Goal: Task Accomplishment & Management: Manage account settings

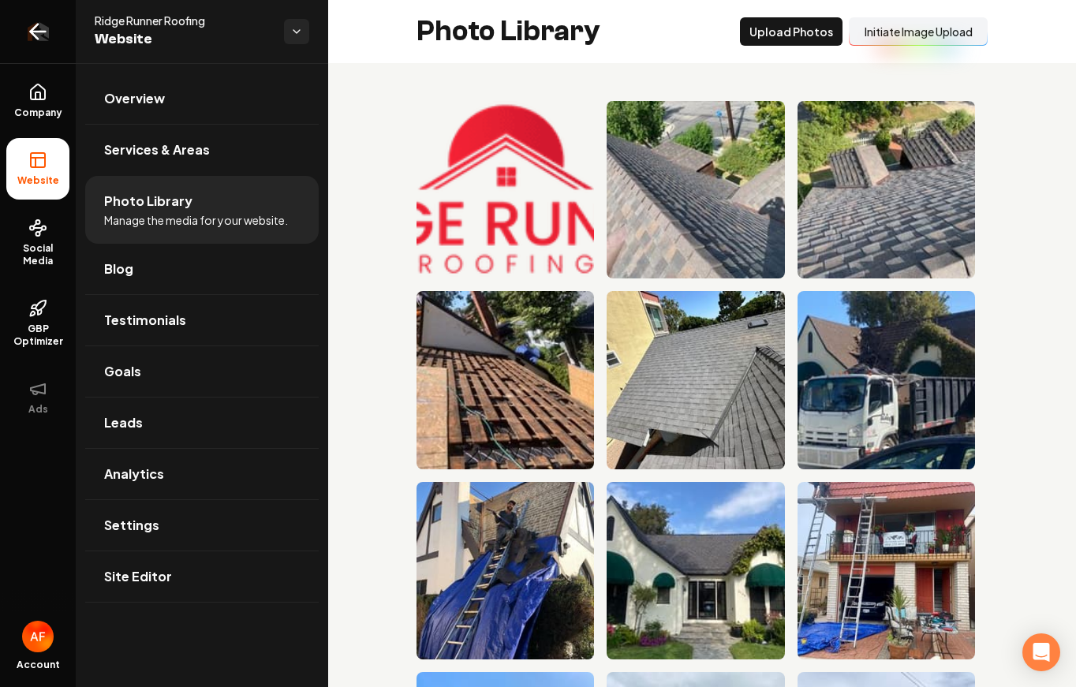
click at [38, 36] on icon "Return to dashboard" at bounding box center [37, 31] width 25 height 25
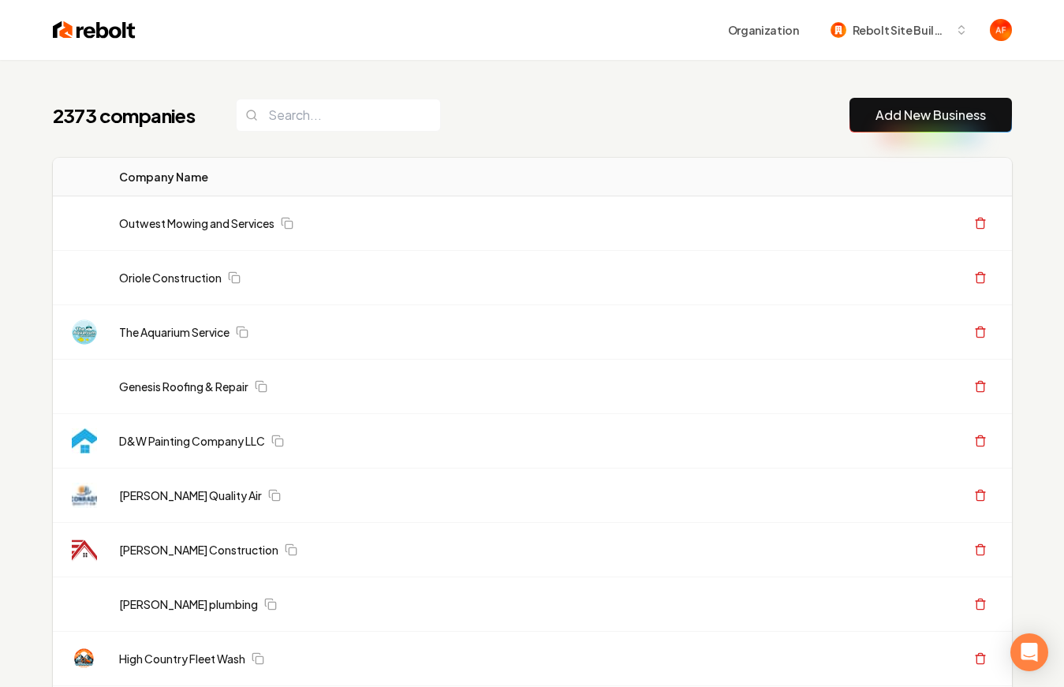
drag, startPoint x: 310, startPoint y: 146, endPoint x: 331, endPoint y: 114, distance: 38.1
click at [331, 114] on input "search" at bounding box center [338, 115] width 205 height 33
click at [378, 107] on input "search" at bounding box center [338, 115] width 205 height 33
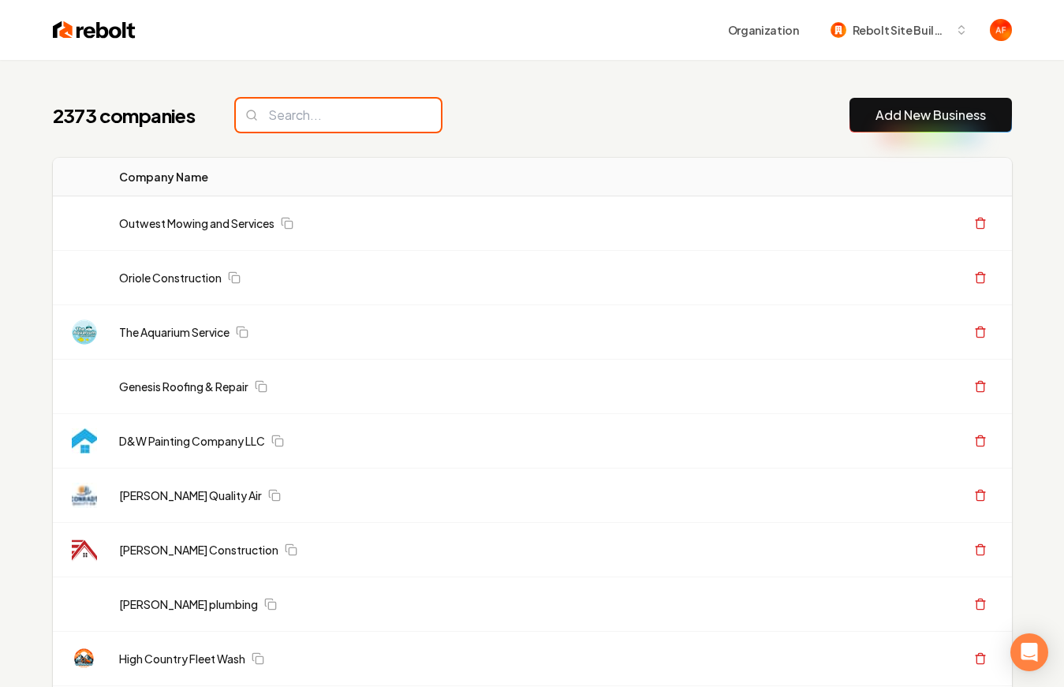
click at [347, 119] on input "search" at bounding box center [338, 115] width 205 height 33
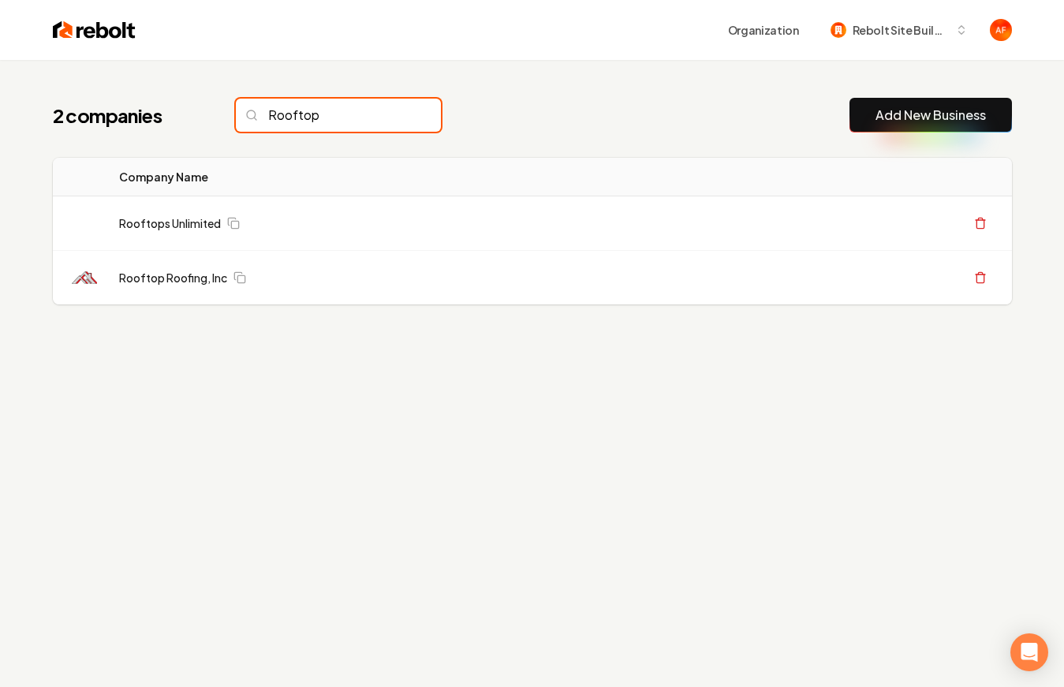
type input "Rooftop"
click at [58, 24] on img at bounding box center [94, 30] width 83 height 22
click at [397, 117] on input "Rooftop" at bounding box center [338, 115] width 205 height 33
click at [393, 114] on input "Rooftop" at bounding box center [338, 115] width 205 height 33
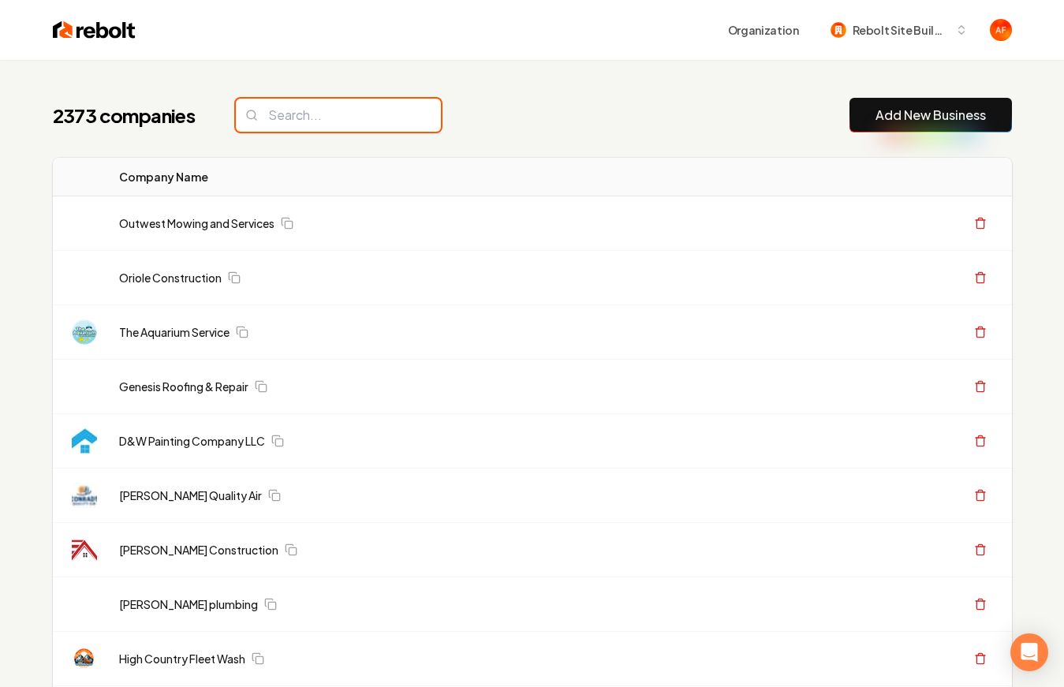
click at [393, 114] on input "search" at bounding box center [338, 115] width 205 height 33
click at [398, 115] on input "search" at bounding box center [338, 115] width 205 height 33
click at [311, 111] on input "search" at bounding box center [338, 115] width 205 height 33
drag, startPoint x: 55, startPoint y: 22, endPoint x: 92, endPoint y: 24, distance: 37.2
click at [56, 22] on img at bounding box center [94, 30] width 83 height 22
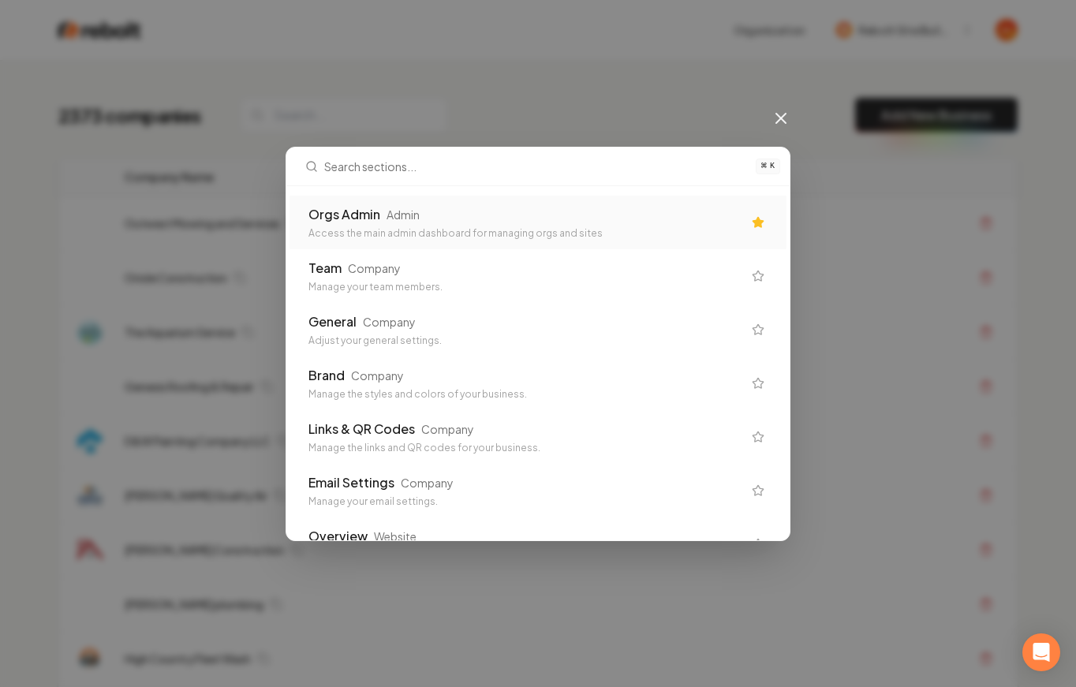
click at [538, 239] on div "Orgs Admin Admin Access the main admin dashboard for managing orgs and sites" at bounding box center [538, 223] width 497 height 54
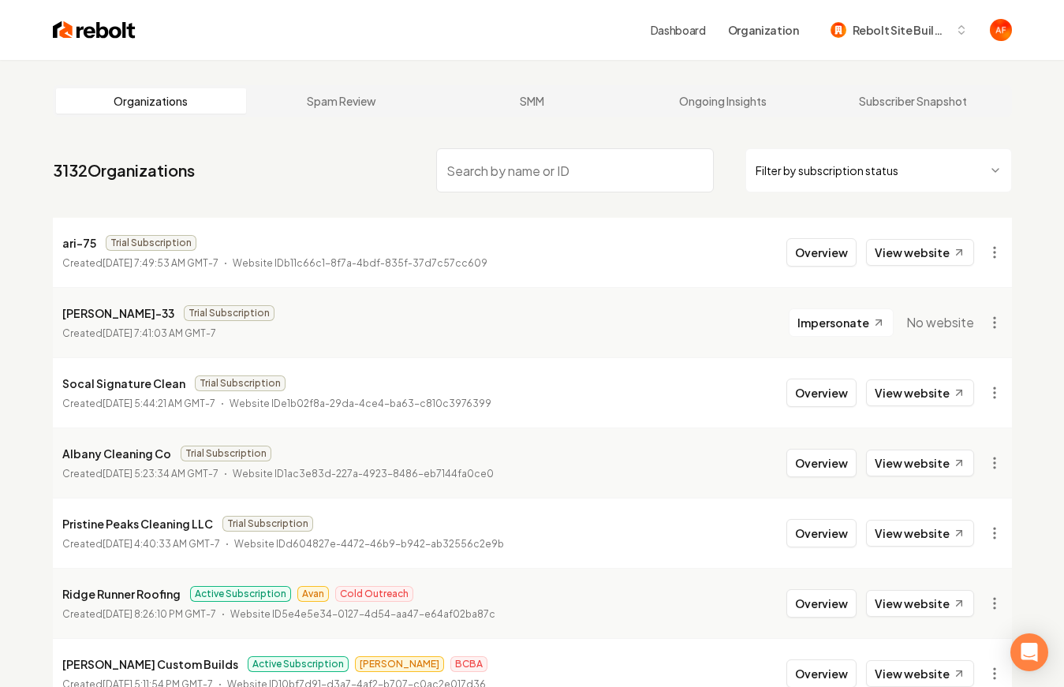
click at [880, 178] on html "Dashboard Organization Rebolt Site Builder Organizations Spam Review SMM Ongoin…" at bounding box center [532, 343] width 1064 height 687
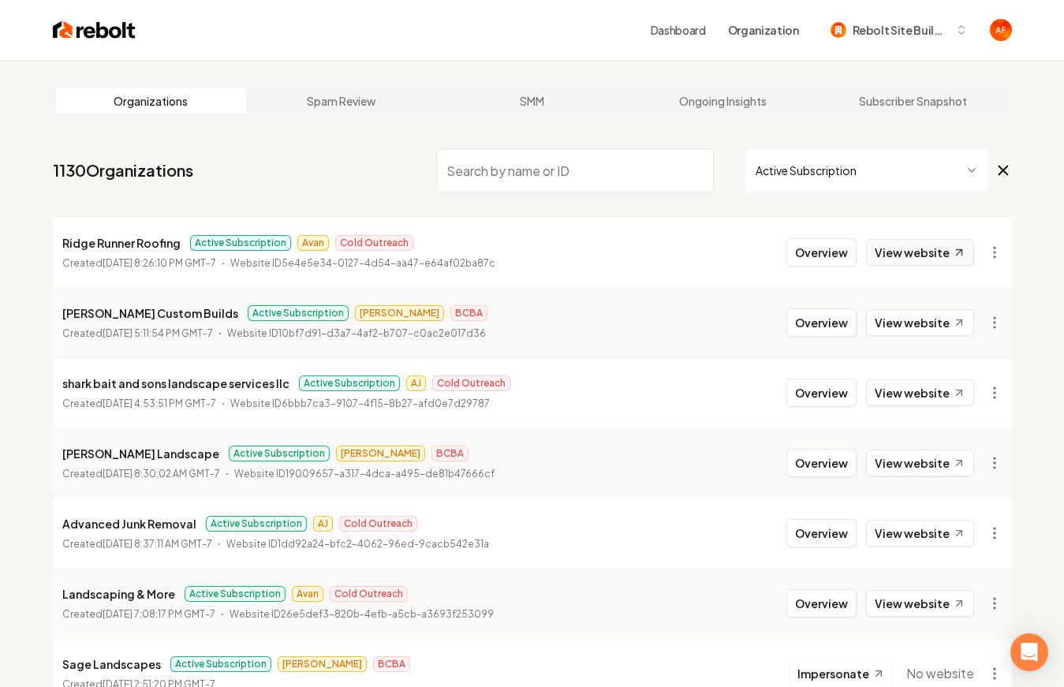
click at [948, 249] on link "View website" at bounding box center [920, 252] width 108 height 27
click at [839, 247] on button "Overview" at bounding box center [821, 252] width 70 height 28
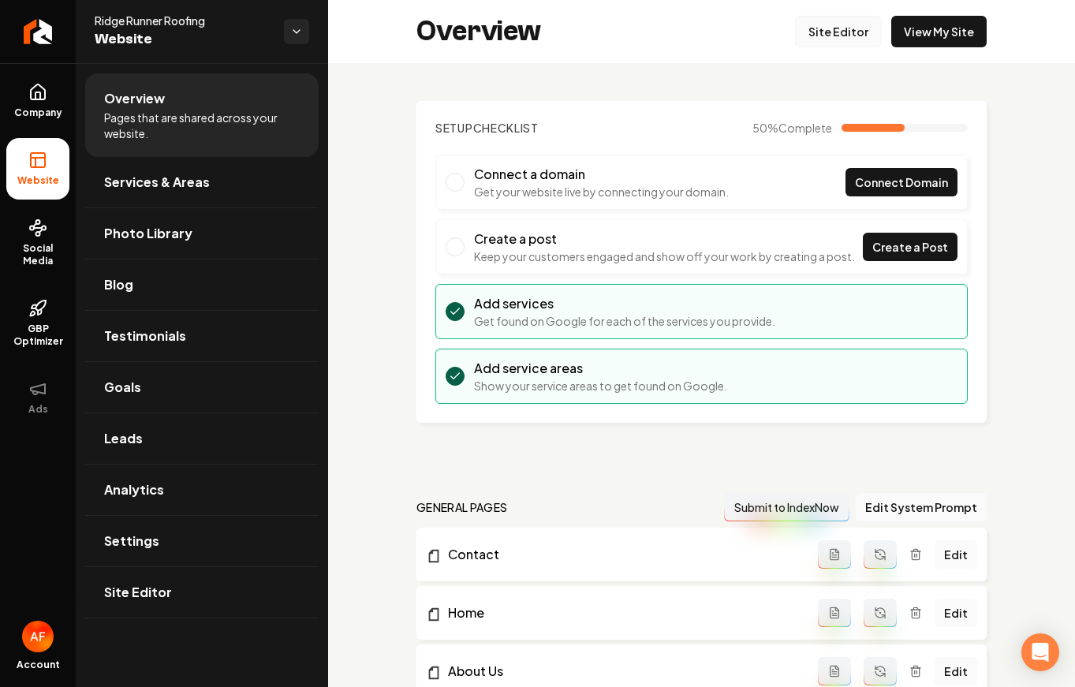
click at [843, 32] on link "Site Editor" at bounding box center [838, 32] width 87 height 32
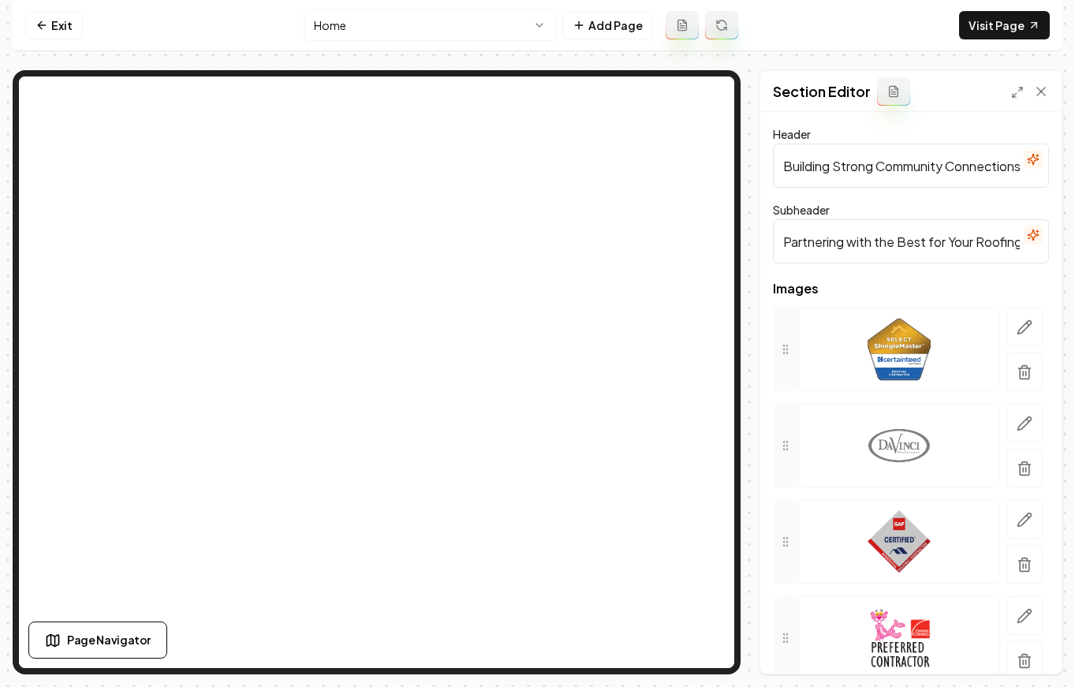
click at [911, 163] on input "Building Strong Community Connections" at bounding box center [911, 166] width 276 height 44
click at [855, 165] on input "Brands We trust" at bounding box center [911, 166] width 276 height 44
type input "Brands We Trust"
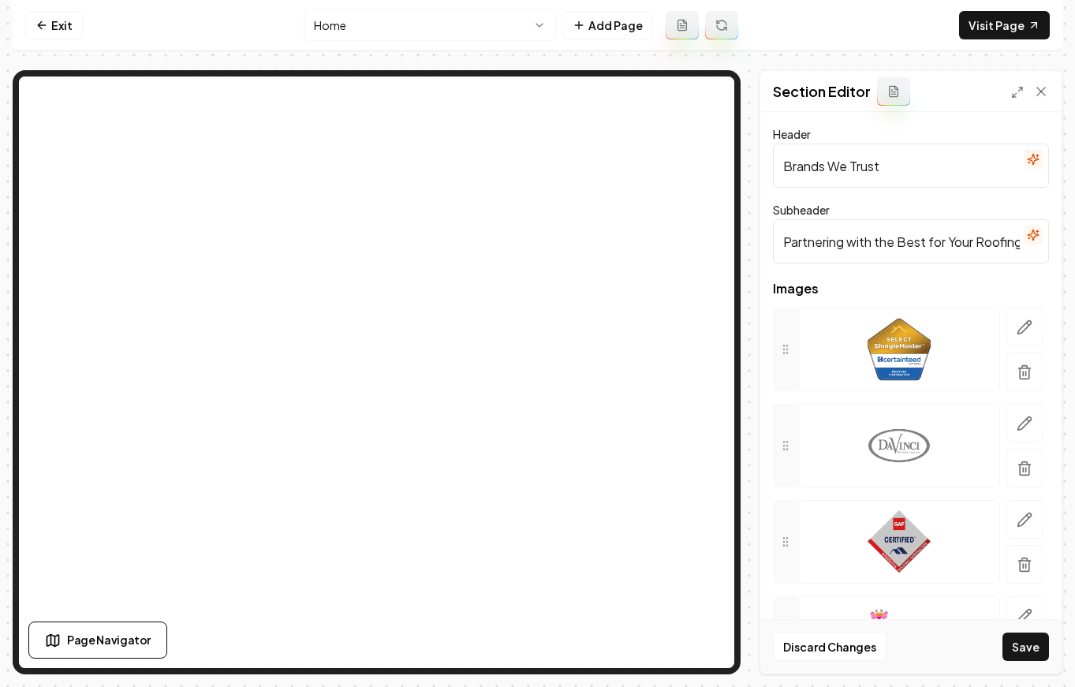
click at [880, 238] on input "Partnering with the Best for Your Roofing Needs" at bounding box center [911, 241] width 276 height 44
click at [1030, 642] on button "Save" at bounding box center [1026, 647] width 47 height 28
click at [1017, 332] on icon "button" at bounding box center [1025, 328] width 16 height 16
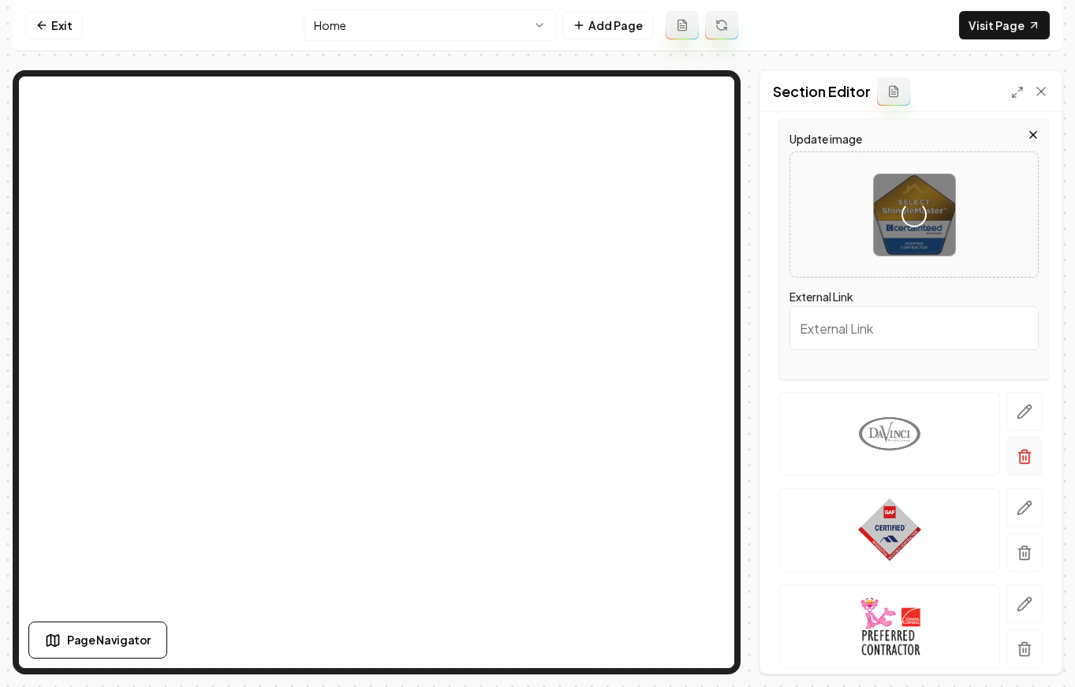
scroll to position [243, 0]
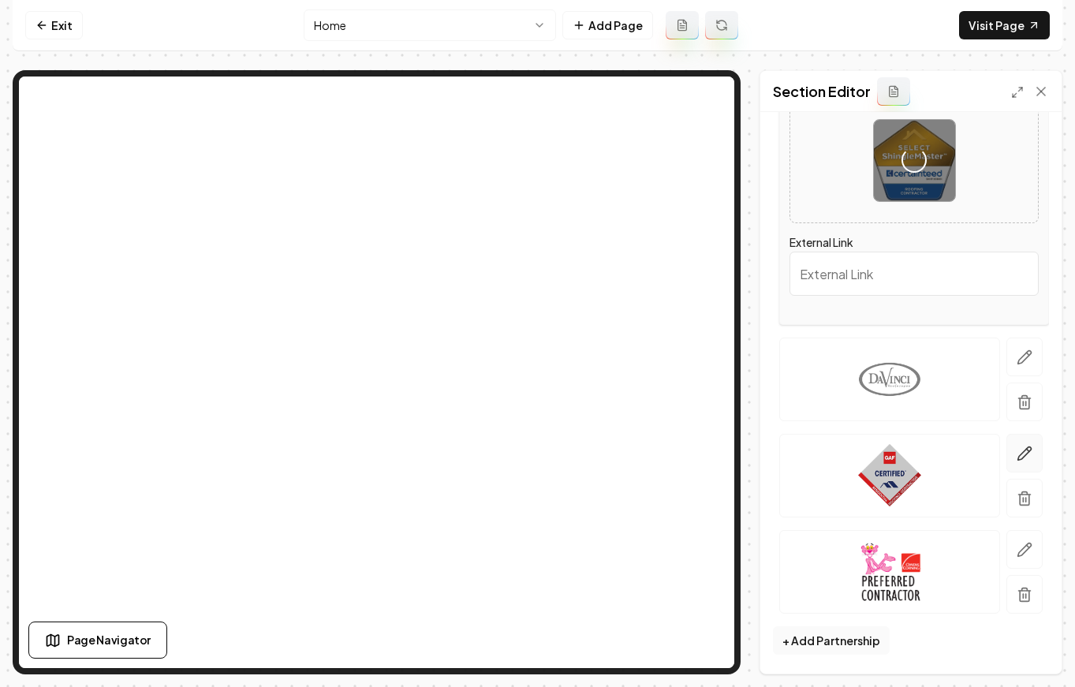
click at [1027, 451] on icon "button" at bounding box center [1028, 450] width 2 height 2
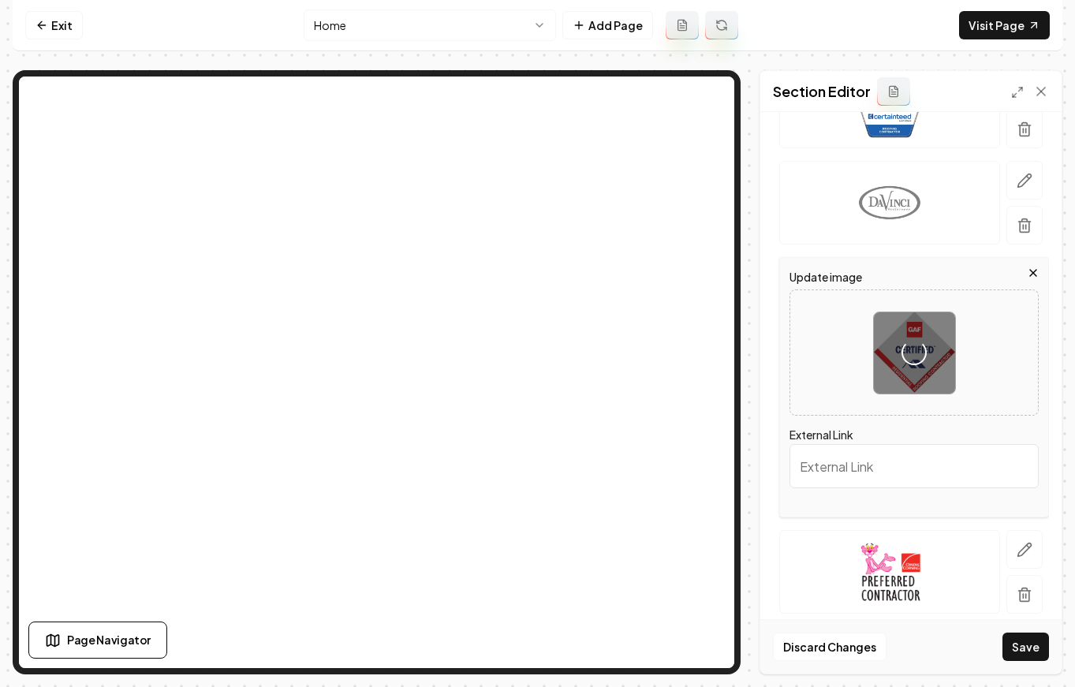
drag, startPoint x: 1008, startPoint y: 543, endPoint x: 1065, endPoint y: 471, distance: 91.6
click at [1008, 543] on button "button" at bounding box center [1025, 549] width 36 height 39
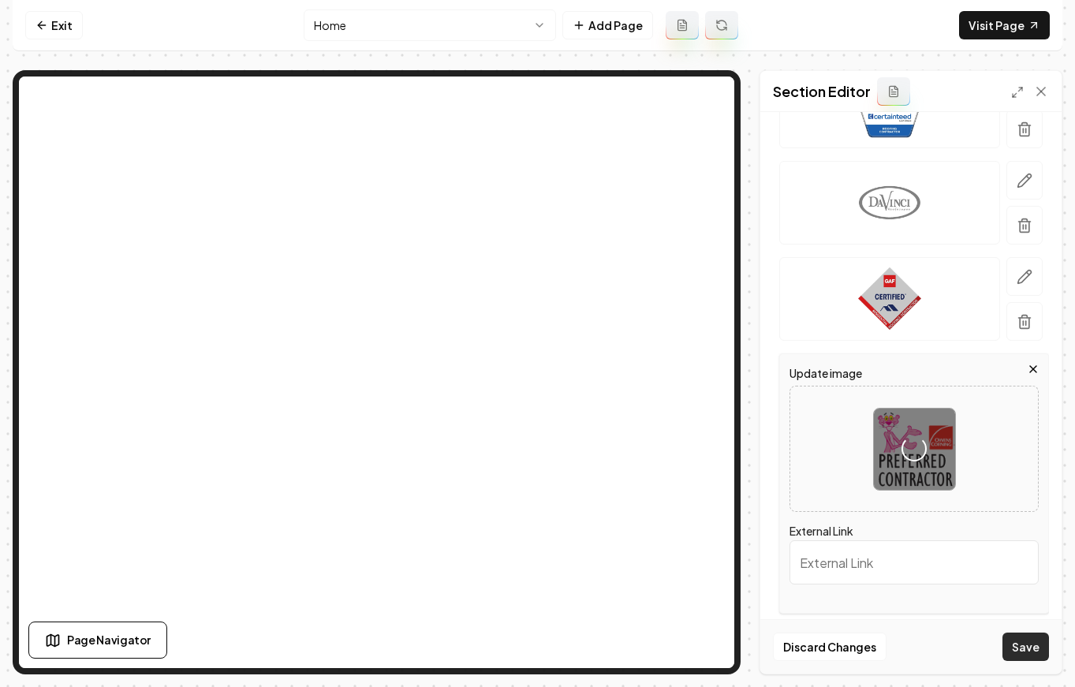
click at [1034, 648] on button "Save" at bounding box center [1026, 647] width 47 height 28
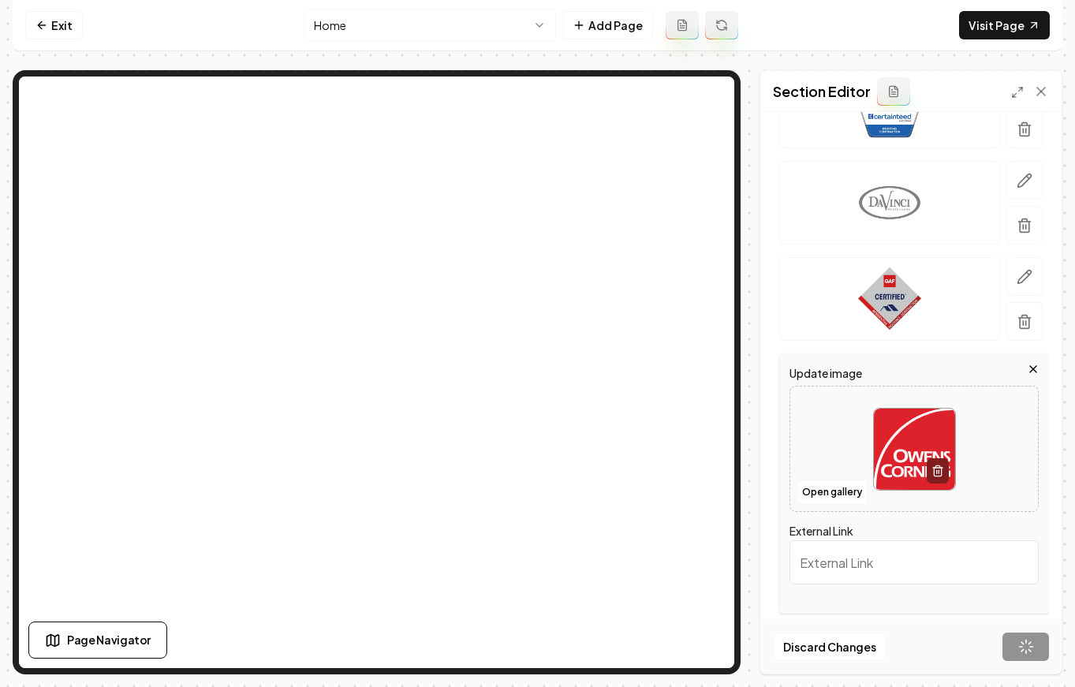
scroll to position [66, 0]
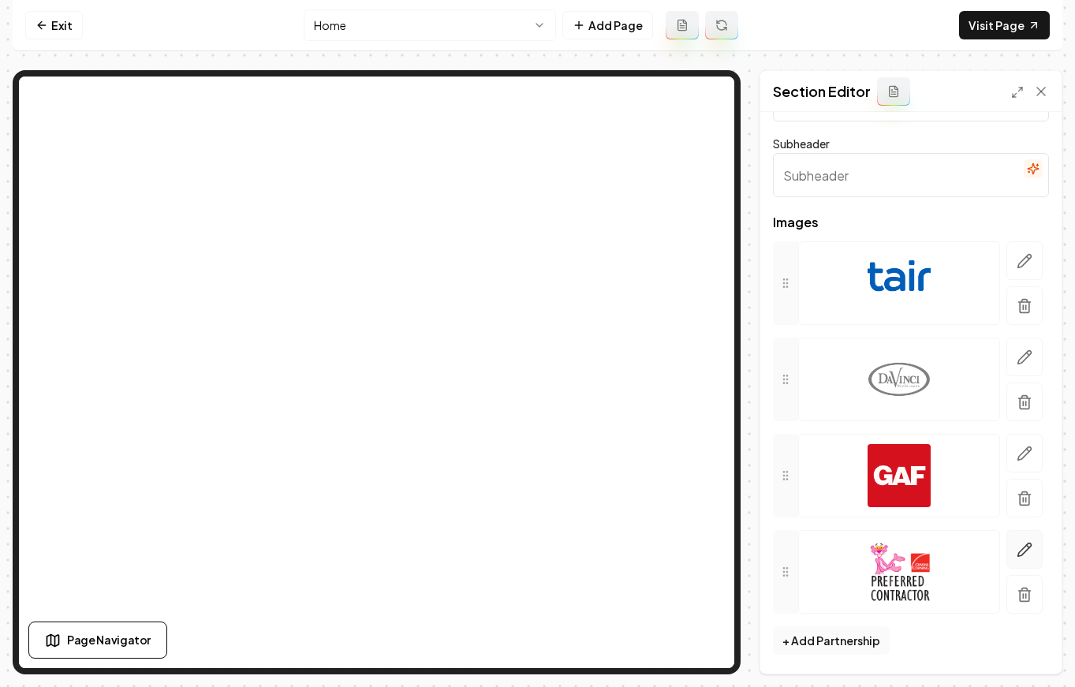
click at [1019, 554] on icon "button" at bounding box center [1025, 549] width 13 height 13
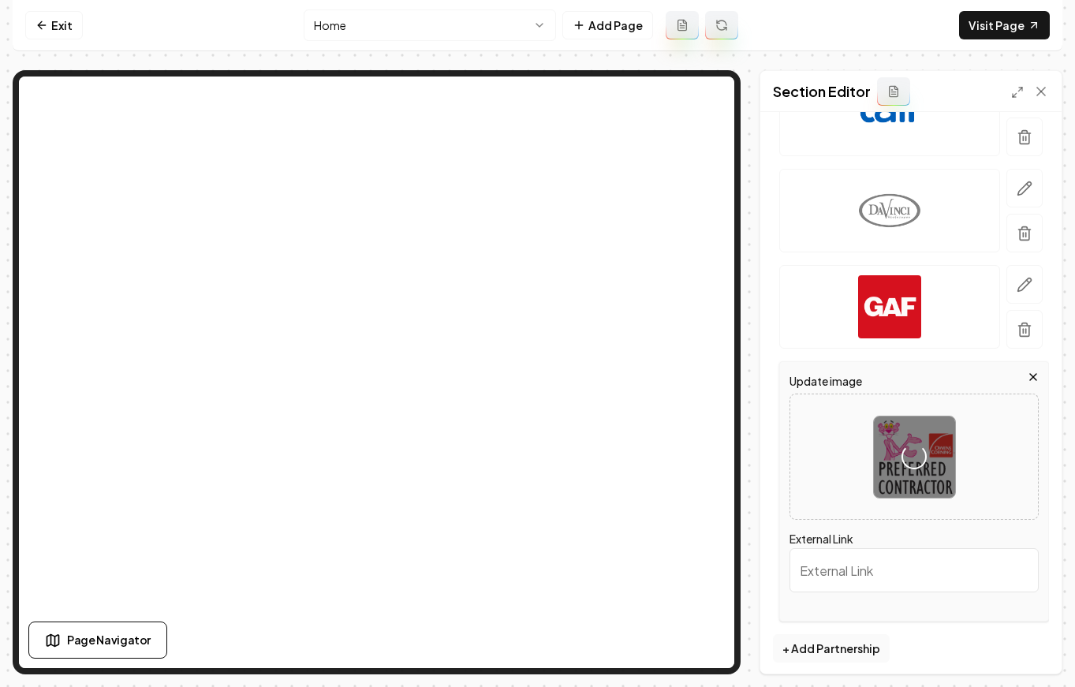
scroll to position [243, 0]
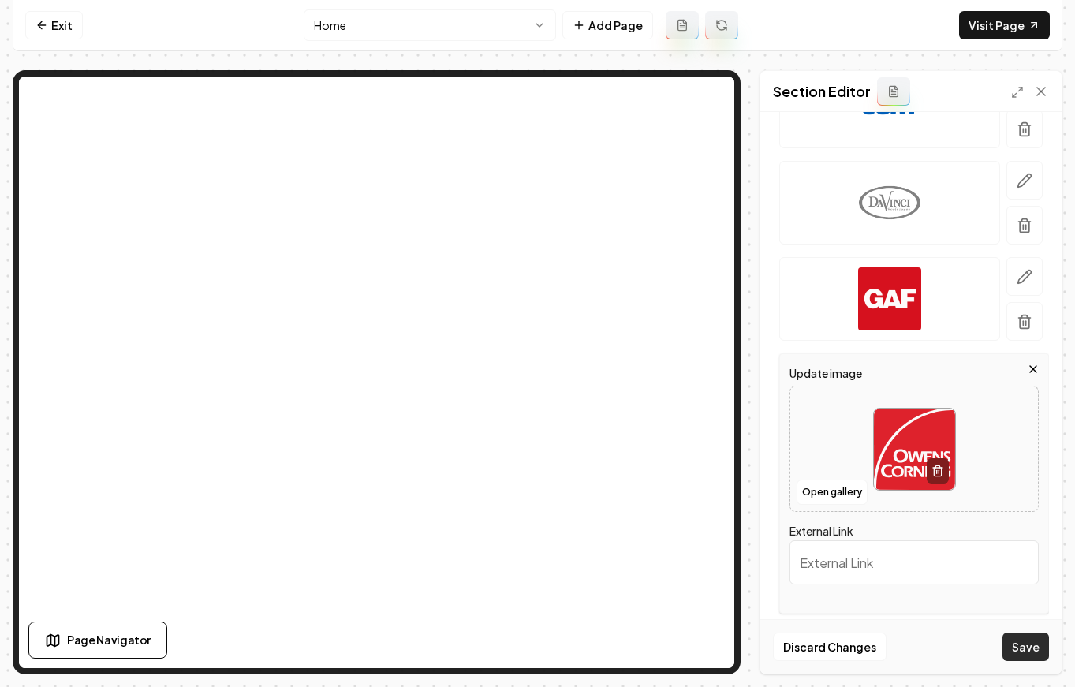
click at [1021, 646] on button "Save" at bounding box center [1026, 647] width 47 height 28
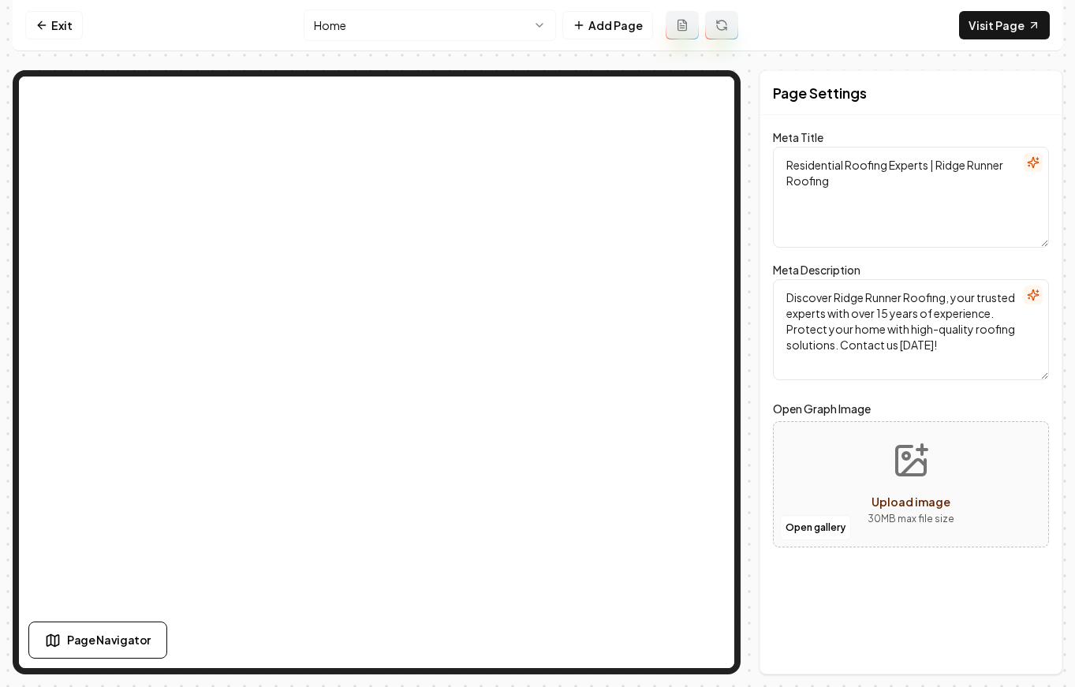
scroll to position [0, 0]
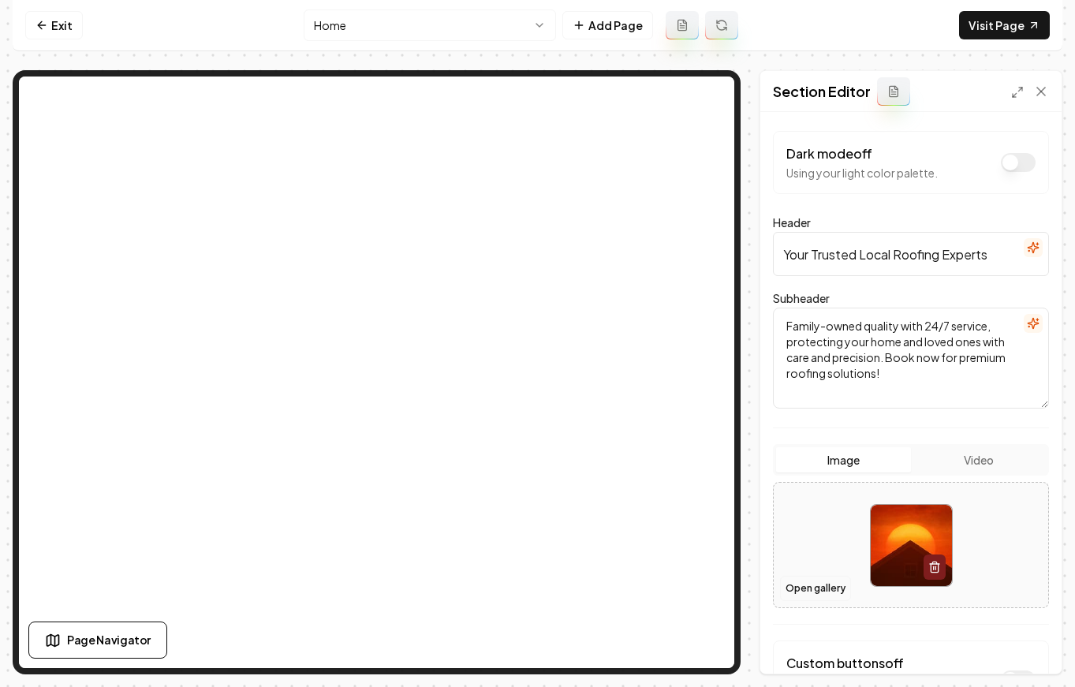
click at [792, 586] on button "Open gallery" at bounding box center [815, 588] width 71 height 25
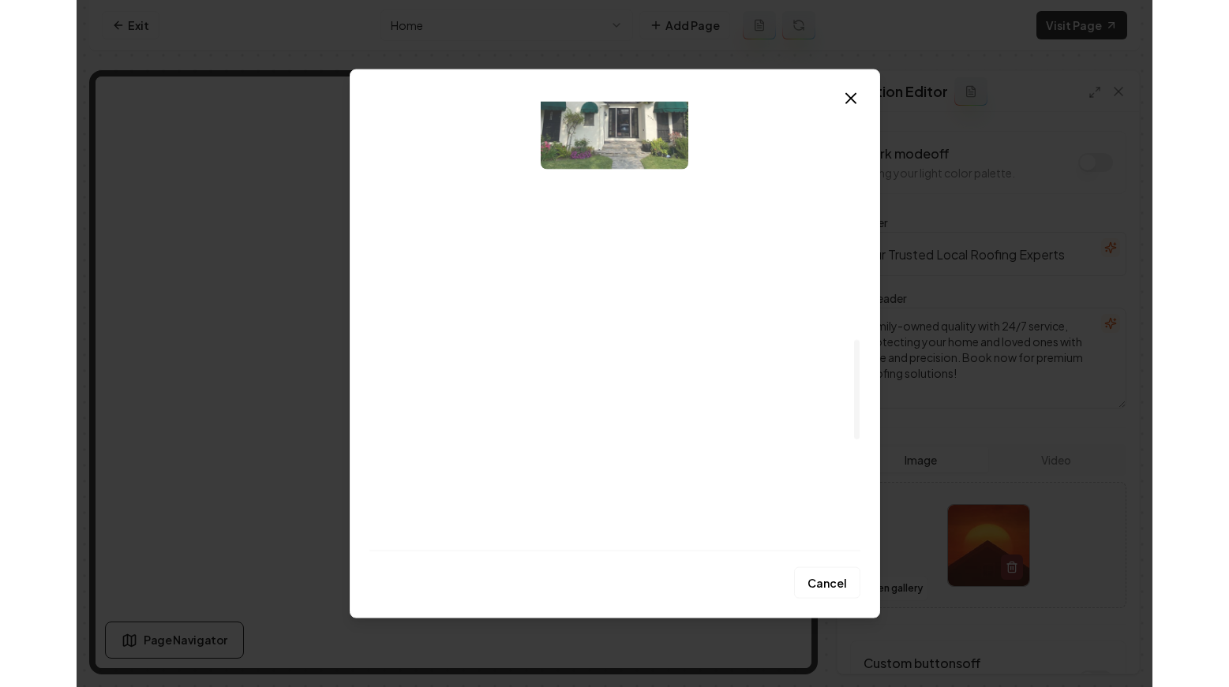
scroll to position [1068, 0]
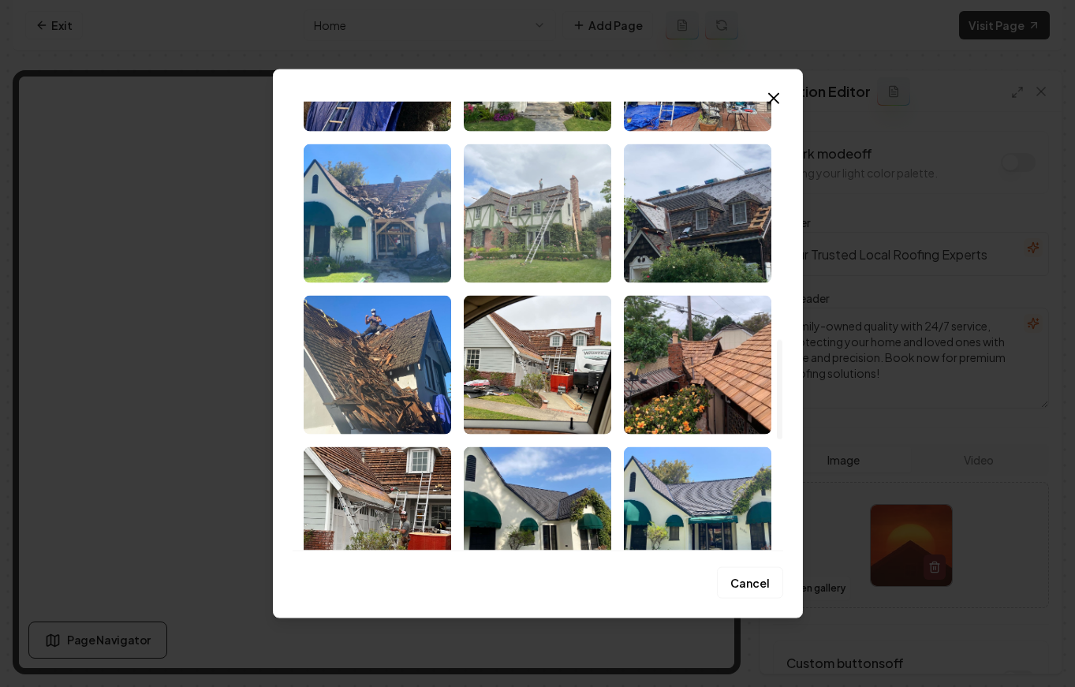
click at [582, 208] on img "Select image image_67eafdc7432c476416200aa0.jpeg" at bounding box center [538, 213] width 148 height 139
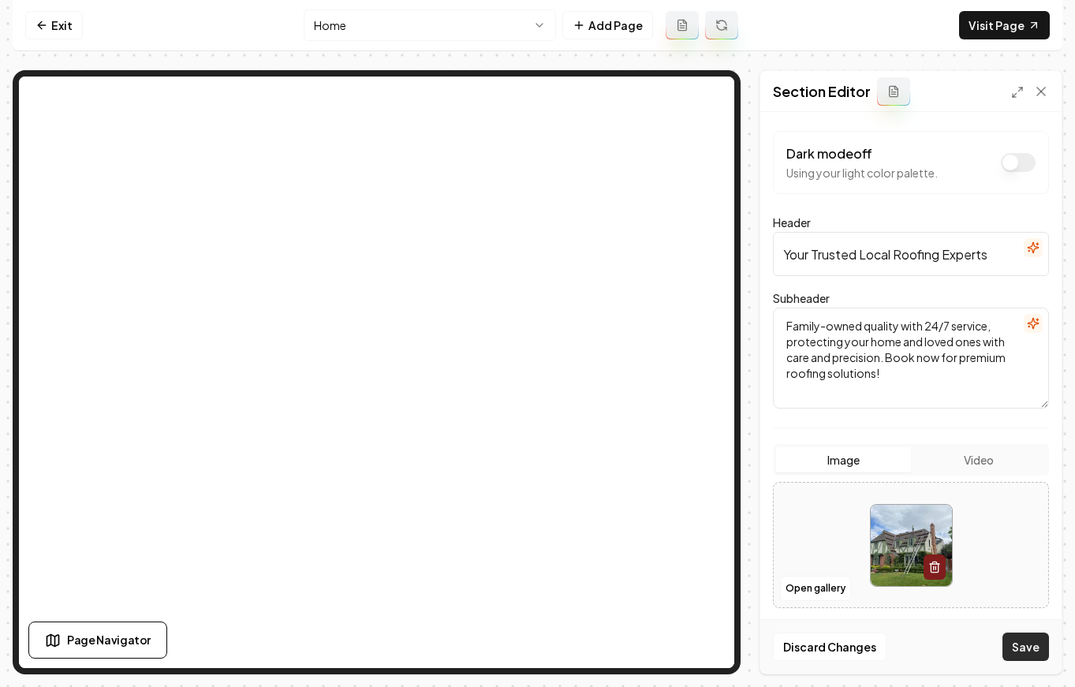
click at [1029, 649] on button "Save" at bounding box center [1026, 647] width 47 height 28
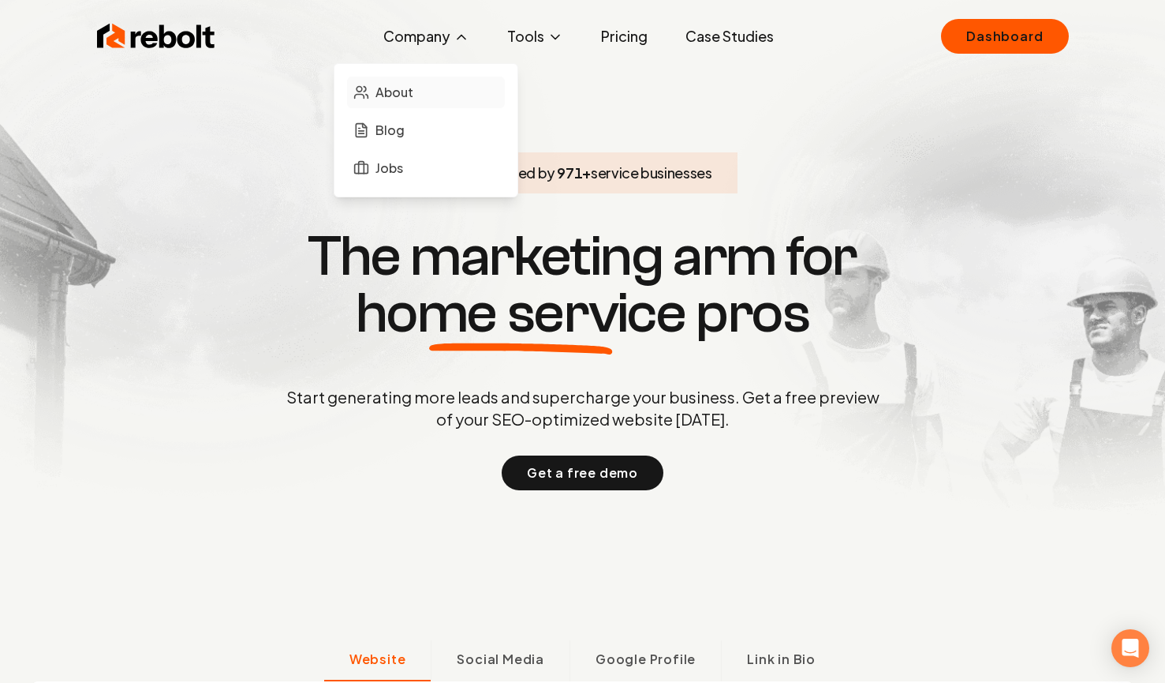
click at [411, 83] on span "About" at bounding box center [395, 92] width 38 height 19
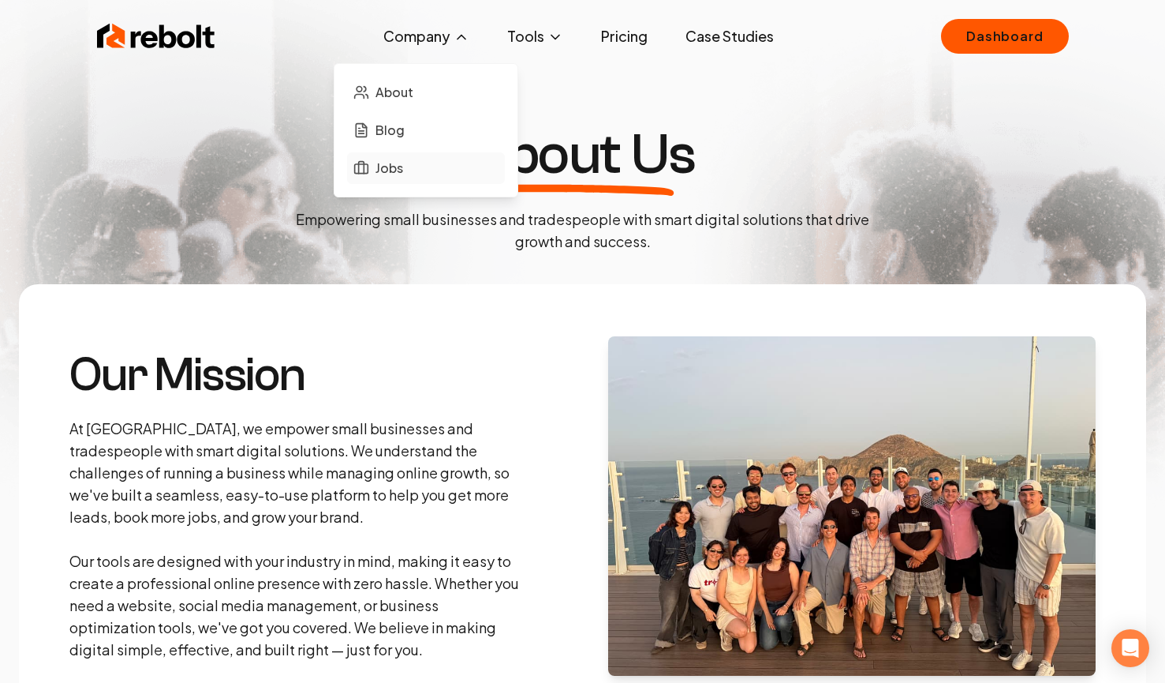
click at [390, 166] on span "Jobs" at bounding box center [390, 168] width 28 height 19
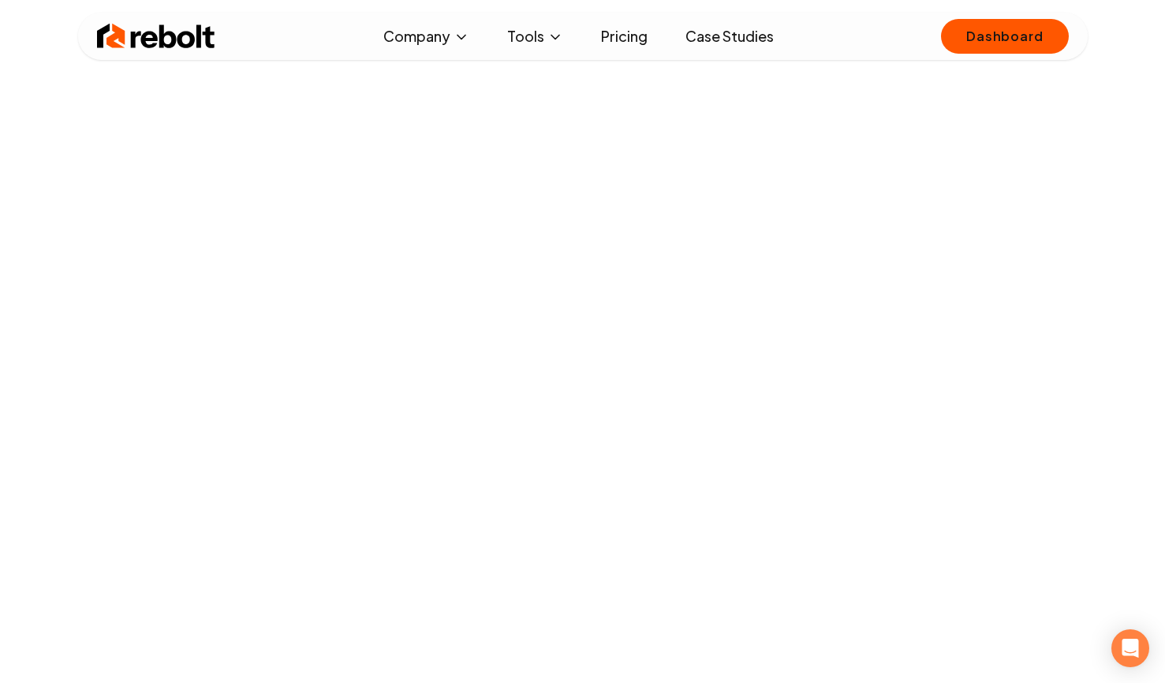
scroll to position [4, 0]
click at [30, 30] on nav "Rebolt Company About Blog Jobs Tools Google Review QR Code Generator Google Bus…" at bounding box center [582, 36] width 1165 height 47
